Goal: Information Seeking & Learning: Find specific fact

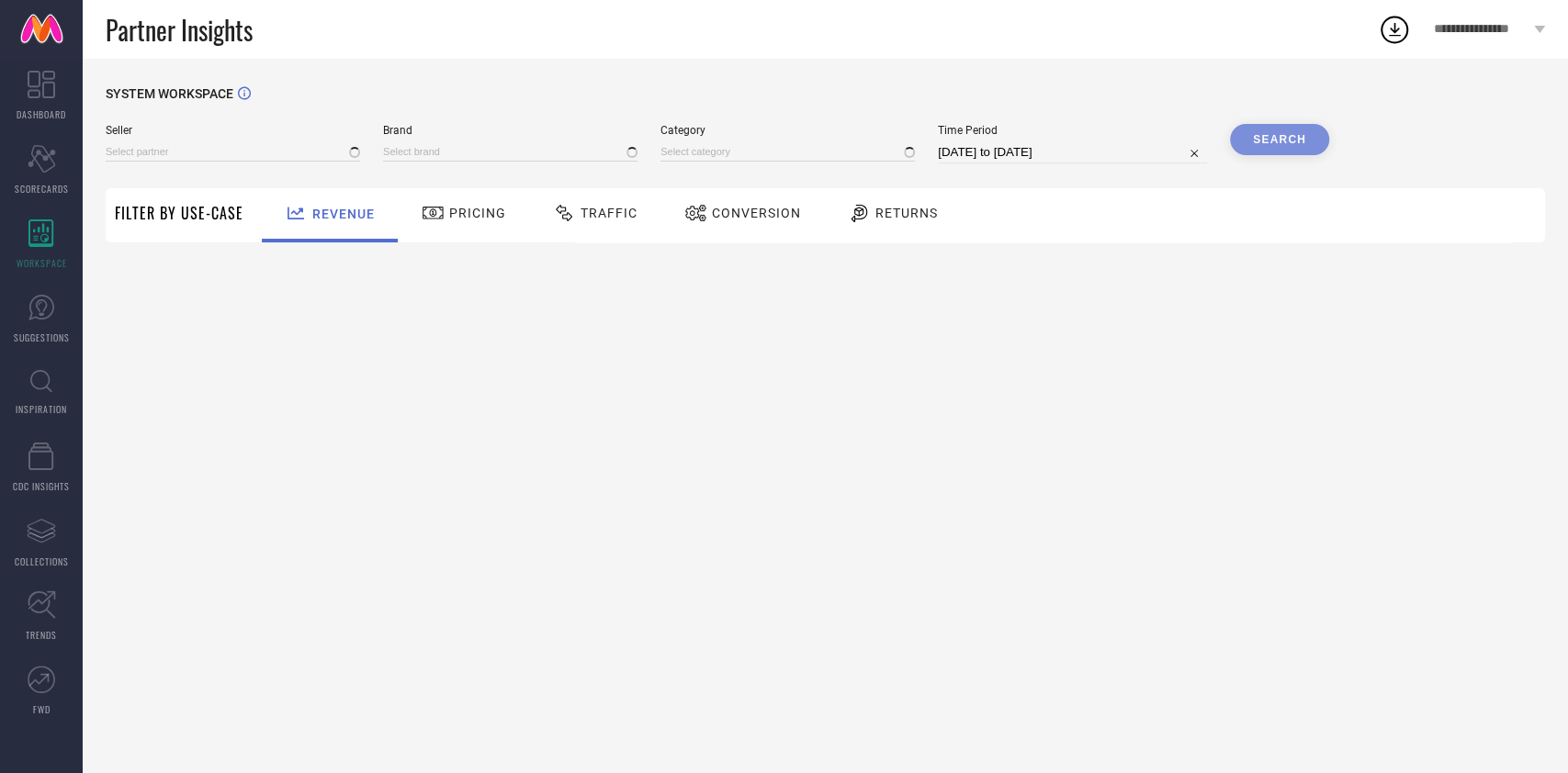
type input "All"
type input "1 STOP FASHION"
type input "All"
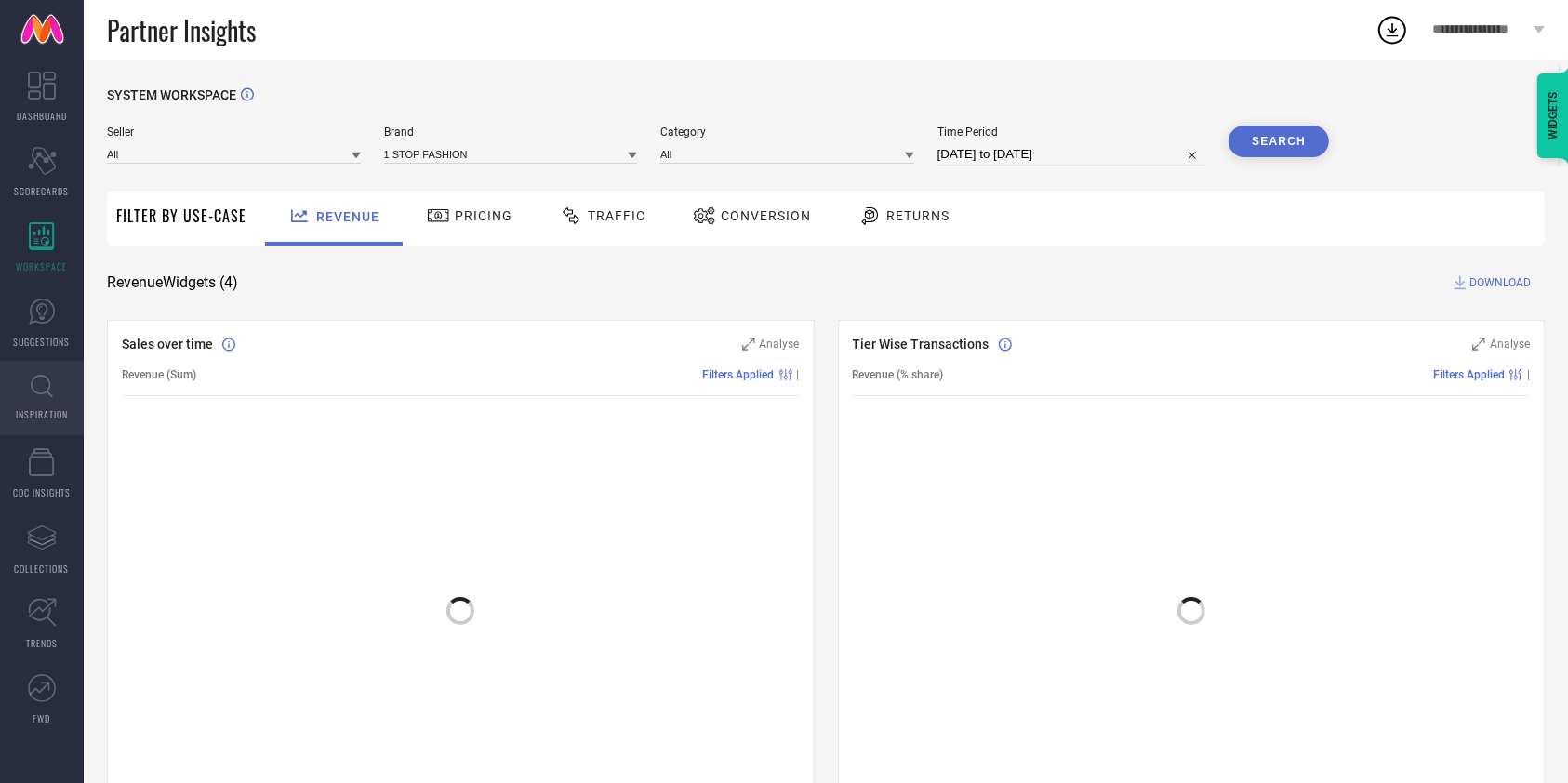
click at [48, 413] on span "INSPIRATION" at bounding box center [42, 414] width 52 height 14
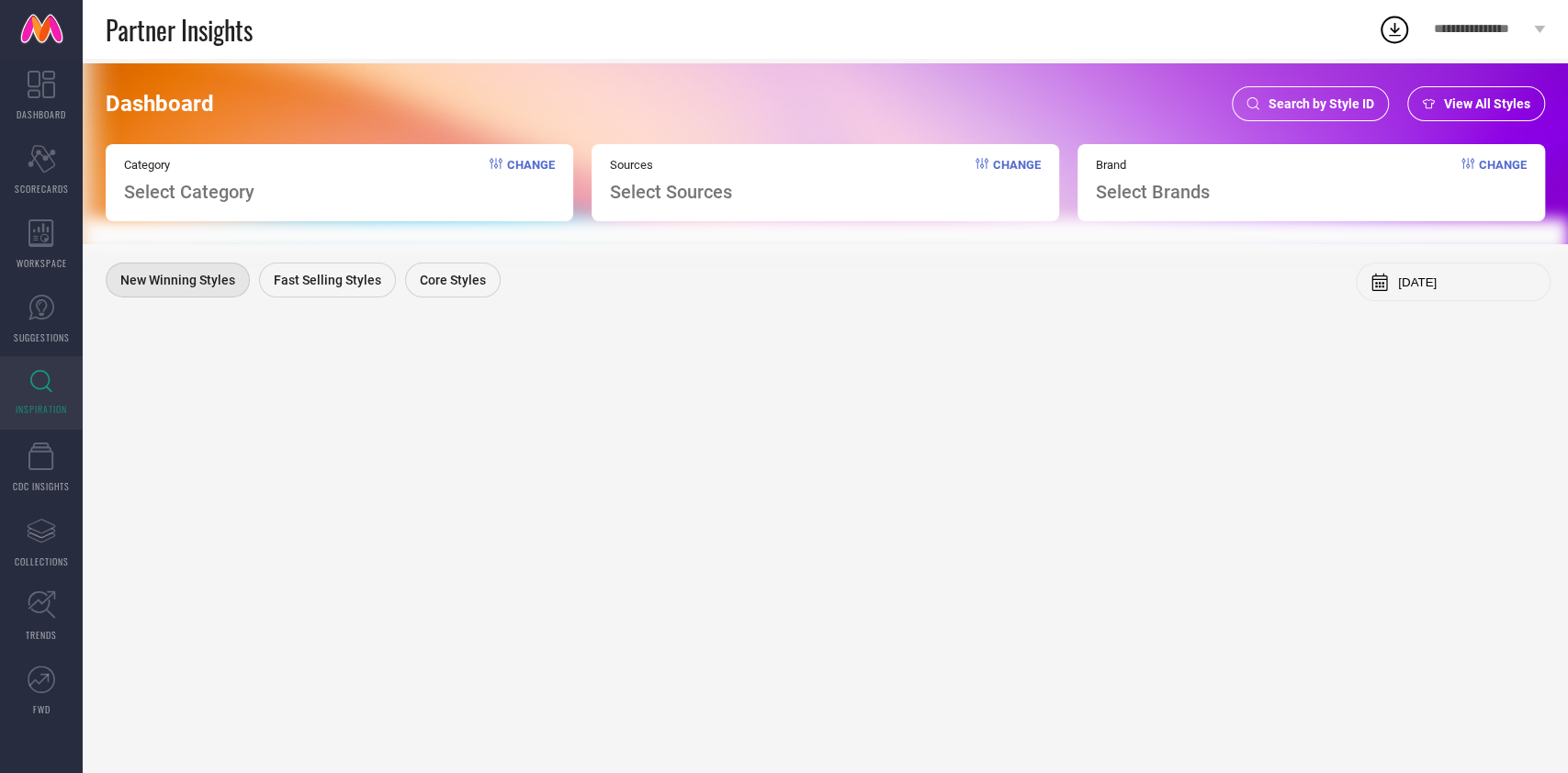
click at [1249, 104] on icon at bounding box center [1253, 104] width 13 height 13
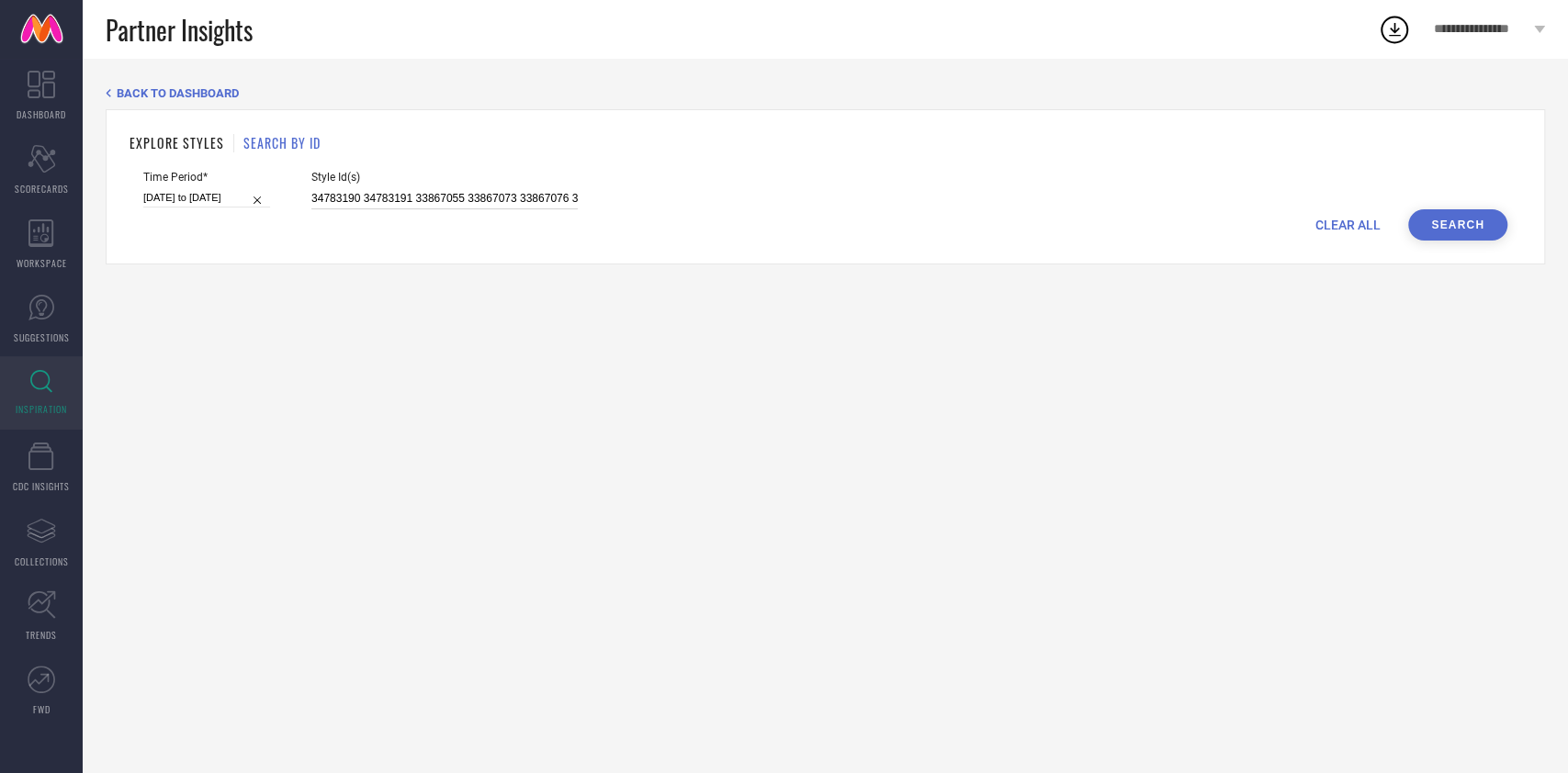
click at [527, 201] on input "34783190 34783191 33867055 33867073 33867076 34670540 34670541 34670548 3467055…" at bounding box center [445, 199] width 267 height 21
paste input "28930214 29280058 29280060 23808144 26889856 29553912 28979434 25598296 2918926…"
type input "28930214 29280058 29280060 23808144 26889856 29553912 28979434 25598296 2918926…"
select select "7"
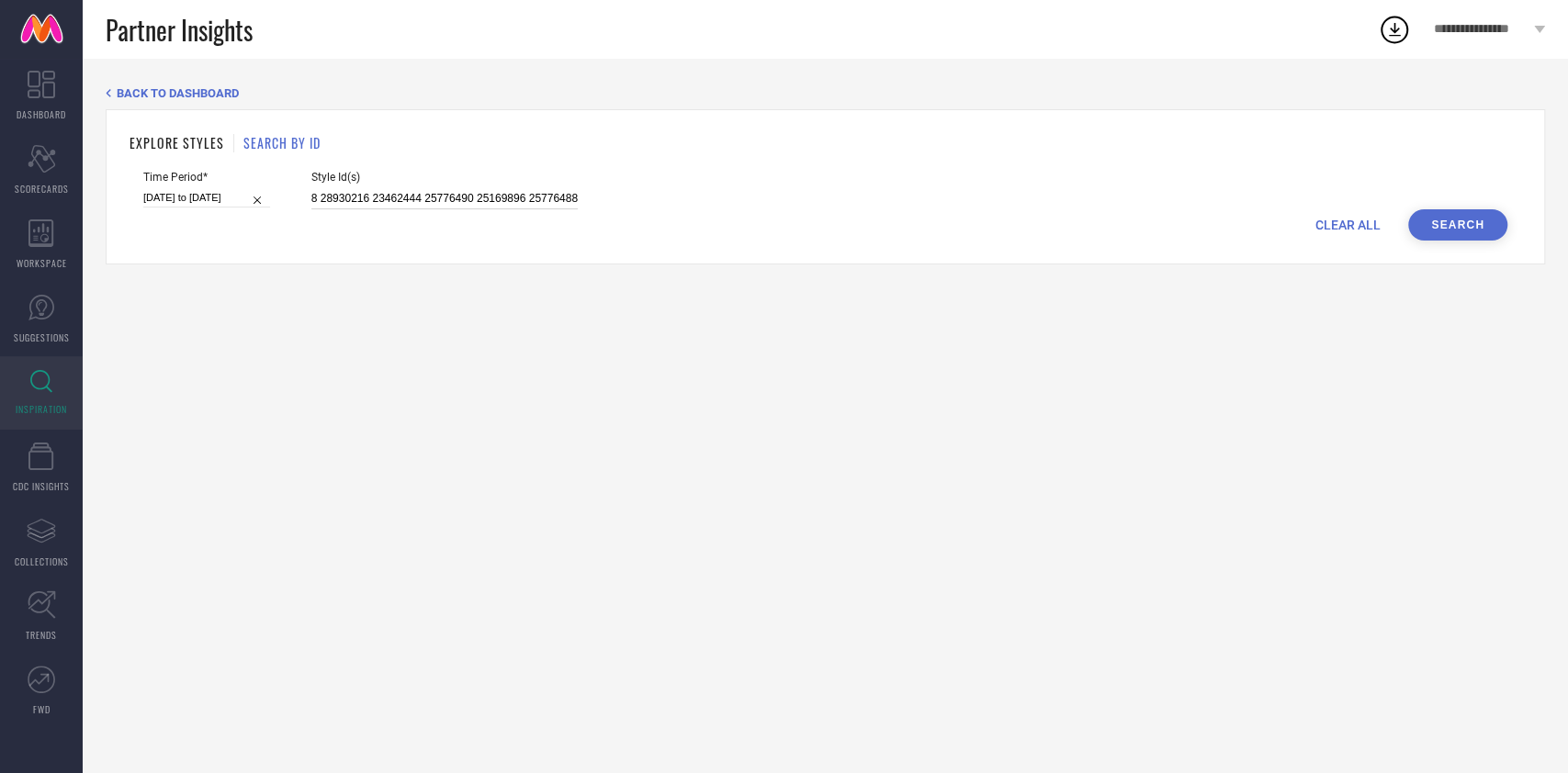
select select "2025"
select select "8"
select select "2025"
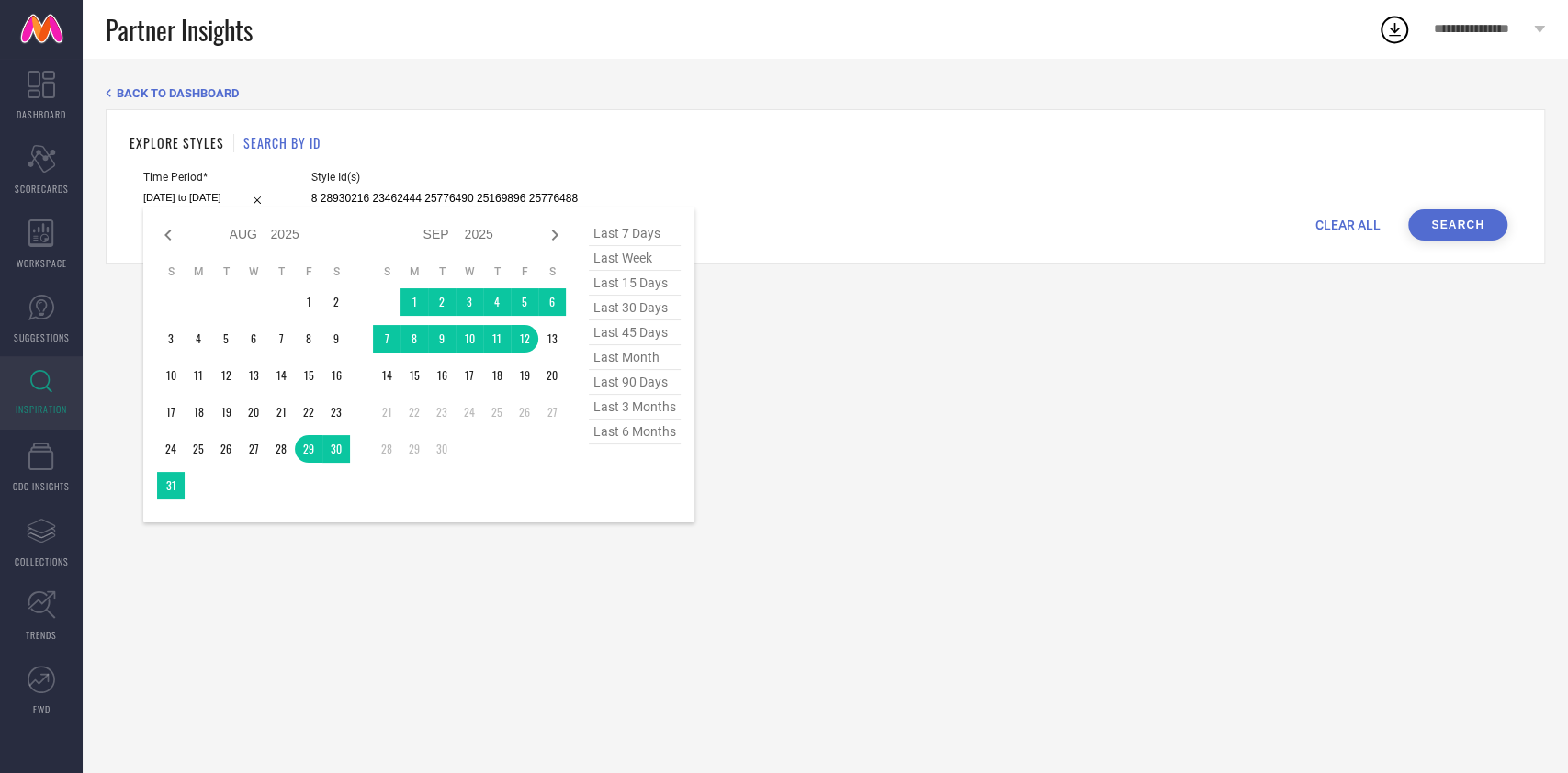
click at [207, 198] on input "[DATE] to [DATE]" at bounding box center [207, 198] width 127 height 20
type input "28930214 29280058 29280060 23808144 26889856 29553912 28979434 25598296 2918926…"
click at [625, 305] on span "last 30 days" at bounding box center [634, 308] width 91 height 25
type input "[DATE] to [DATE]"
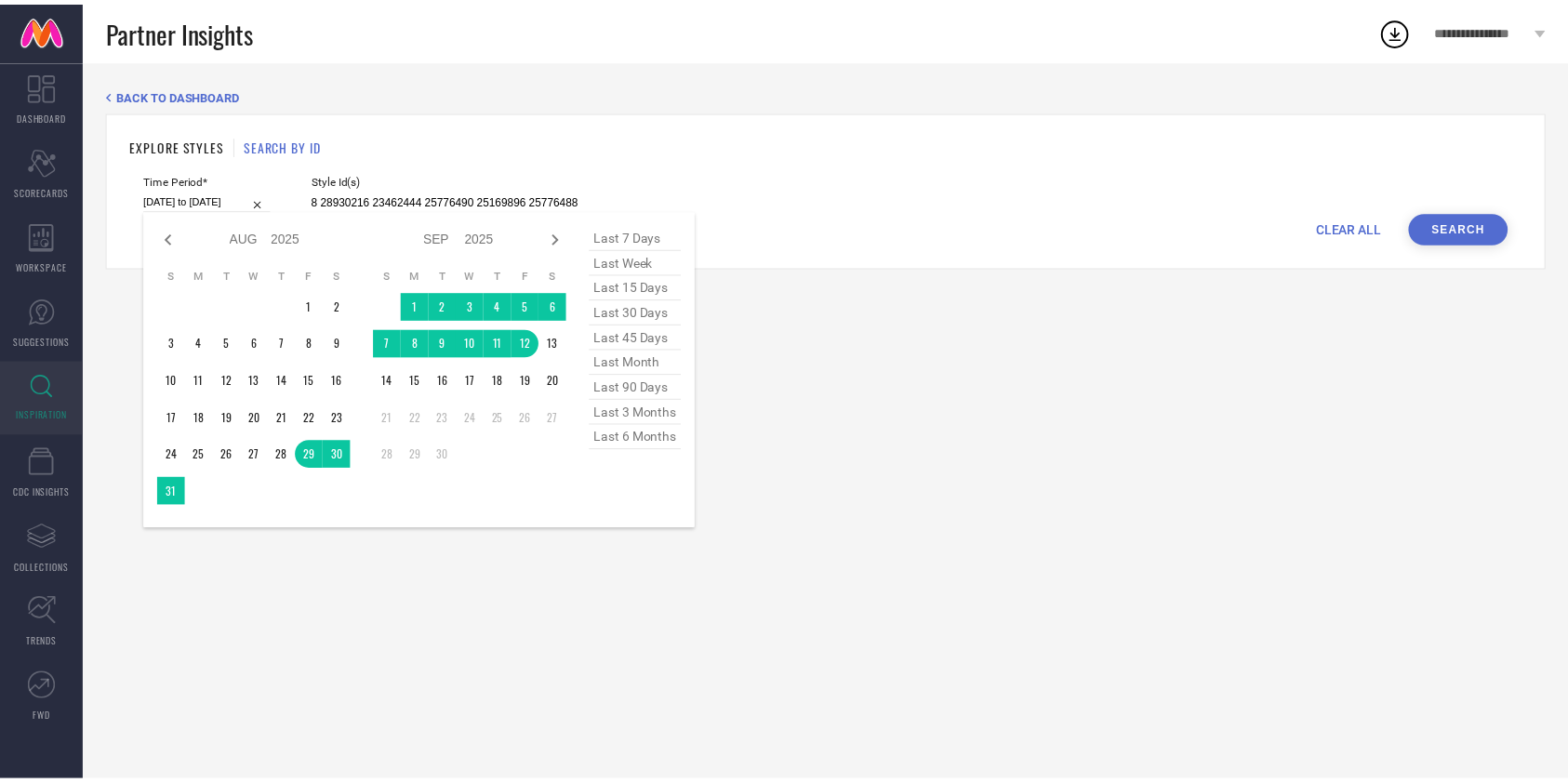
scroll to position [0, 0]
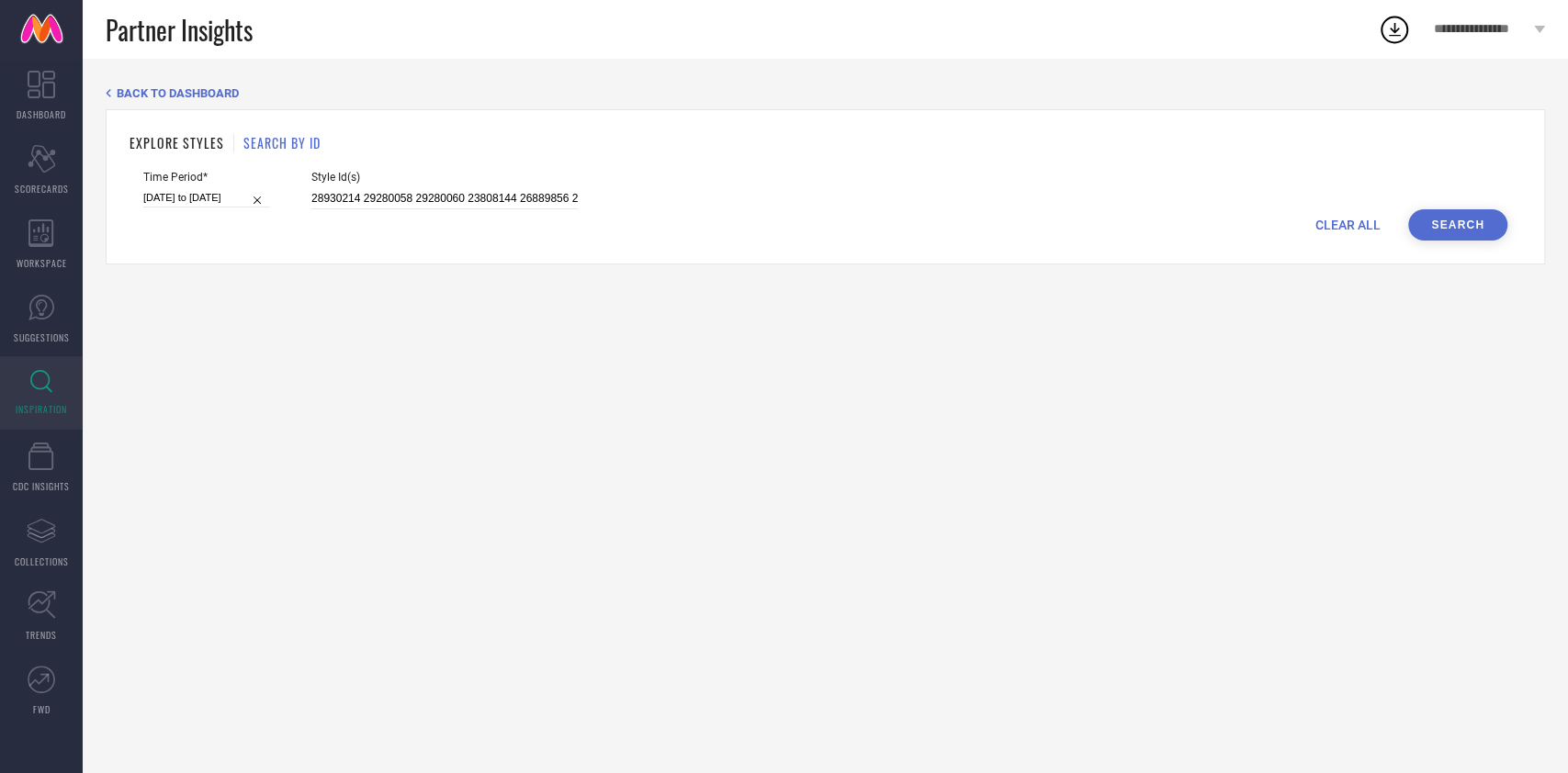
click at [1441, 229] on button "Search" at bounding box center [1458, 225] width 99 height 31
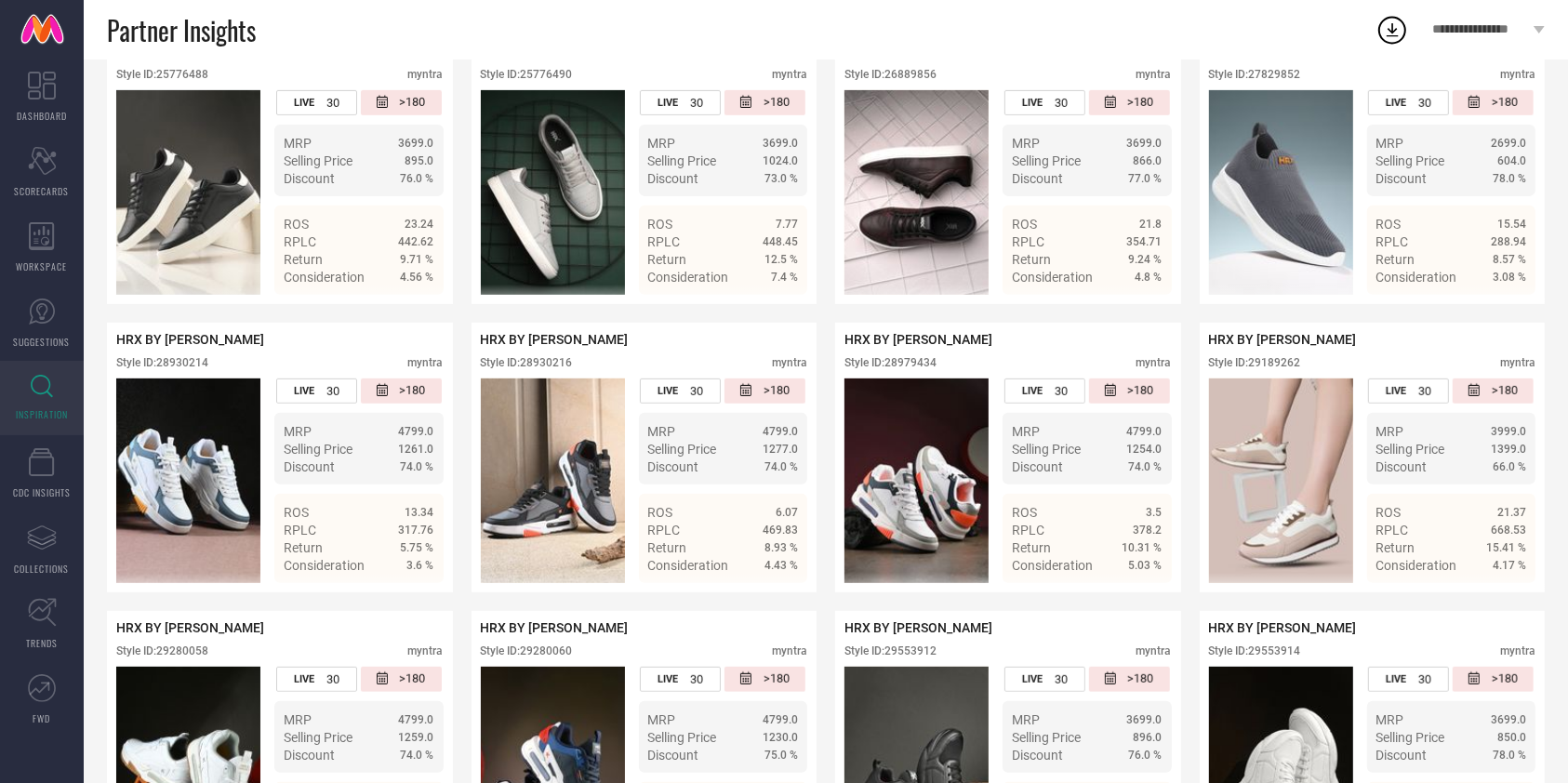
scroll to position [677, 0]
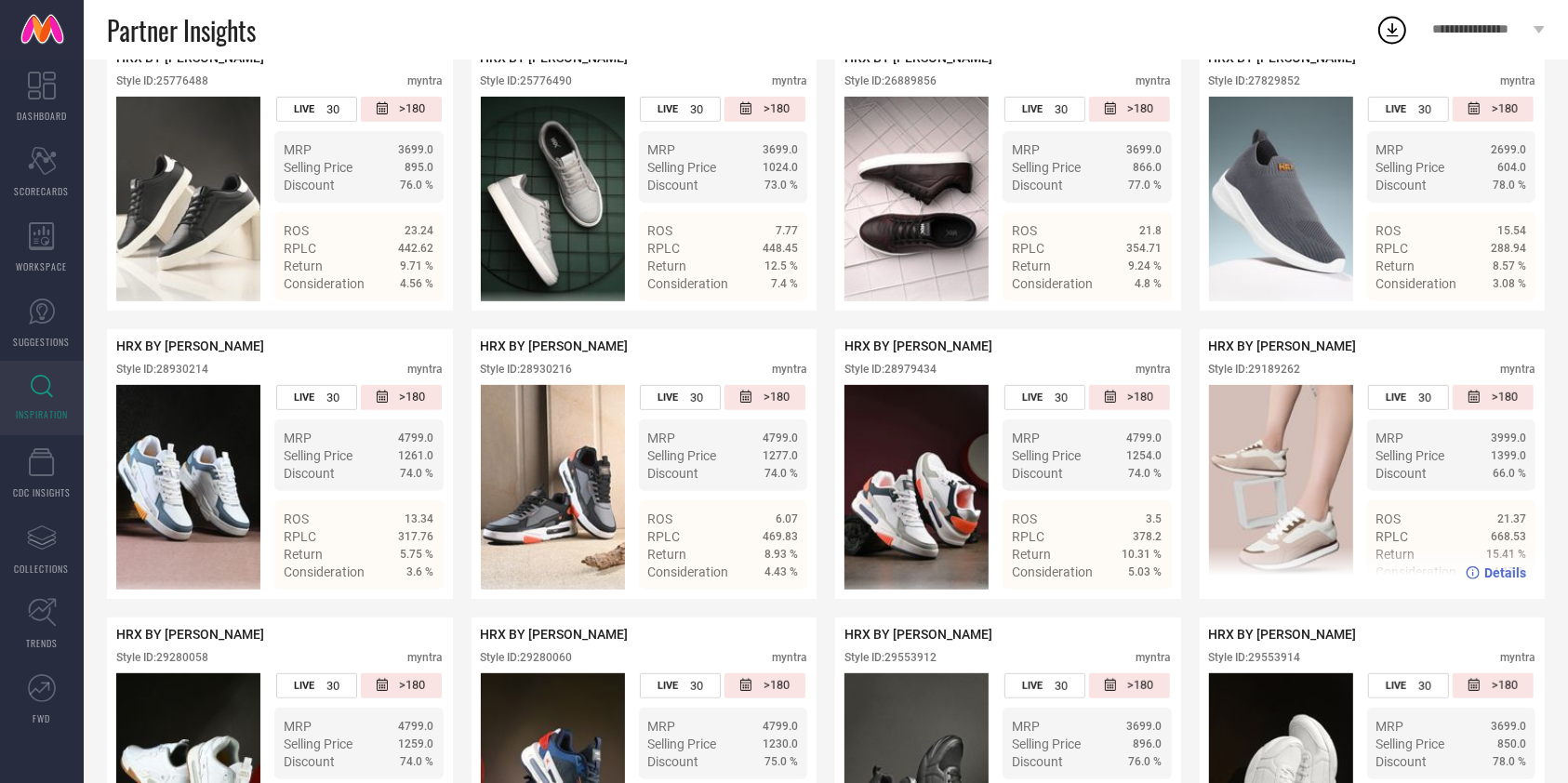
click at [1271, 376] on div "Style ID: 29189262" at bounding box center [1254, 369] width 92 height 13
copy div "29189262"
